Goal: Navigation & Orientation: Find specific page/section

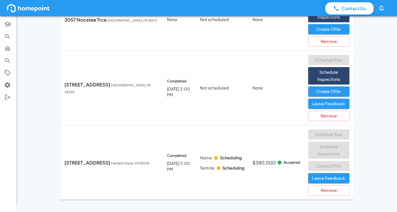
scroll to position [294, 0]
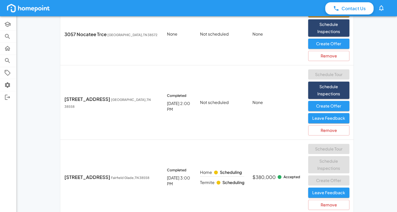
scroll to position [287, 0]
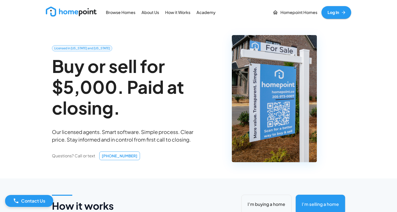
click at [285, 16] on link "Homepoint Homes" at bounding box center [294, 12] width 49 height 13
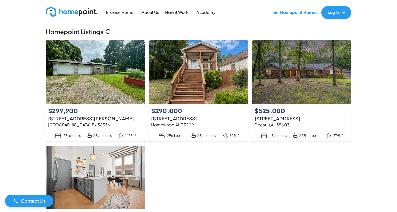
click at [148, 12] on p "About Us" at bounding box center [150, 13] width 18 height 6
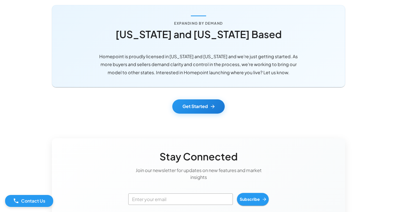
scroll to position [492, 0]
